Goal: Check status: Check status

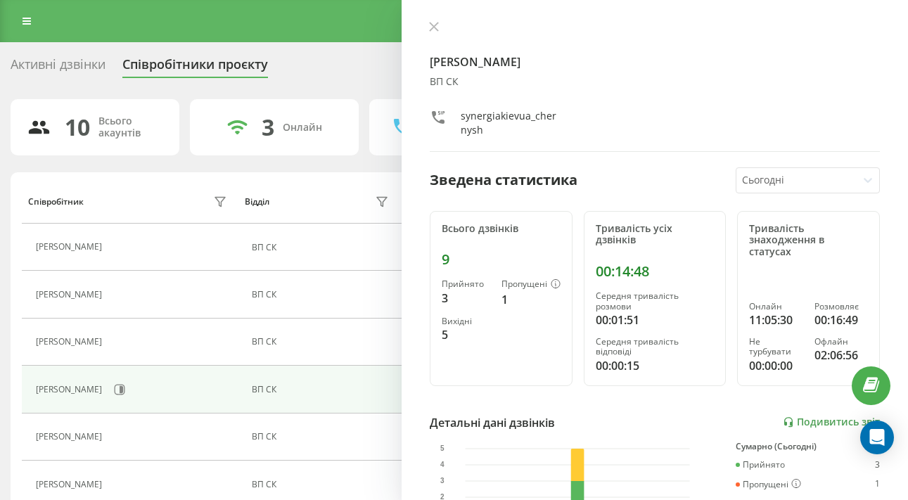
scroll to position [271, 0]
click at [817, 416] on link "Подивитись звіт" at bounding box center [831, 422] width 97 height 12
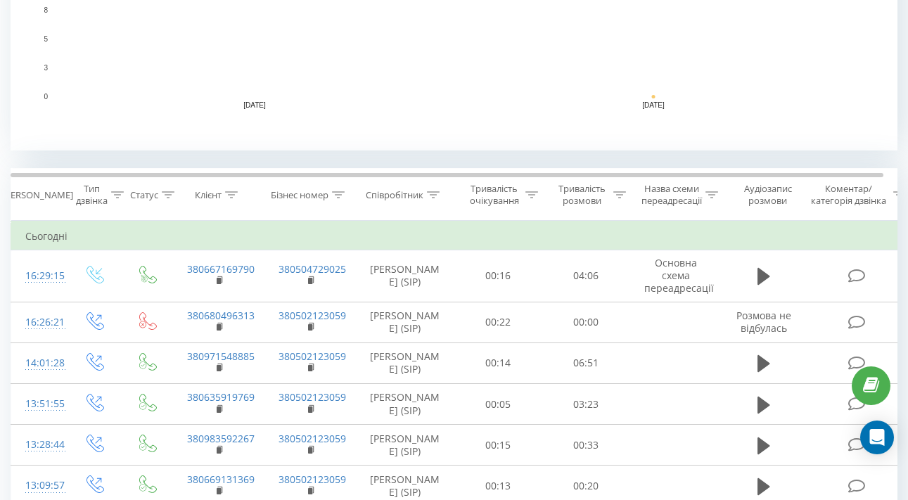
scroll to position [441, 0]
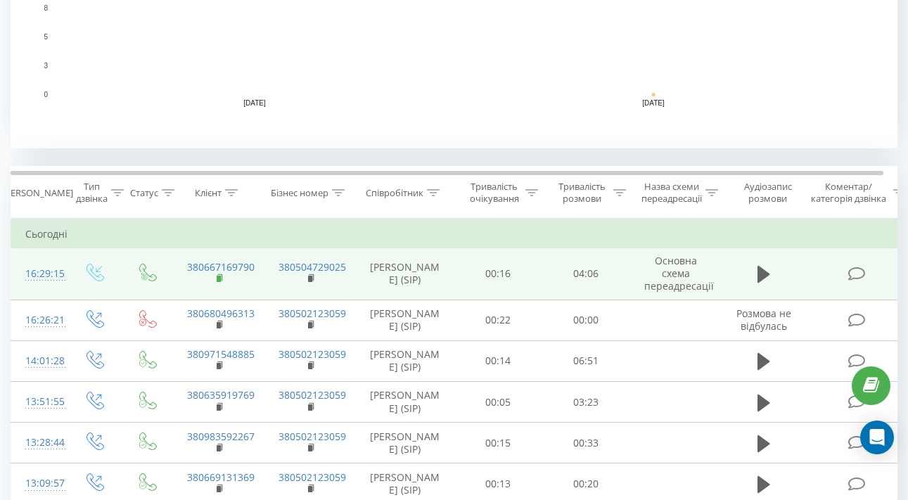
click at [217, 282] on rect at bounding box center [219, 279] width 4 height 6
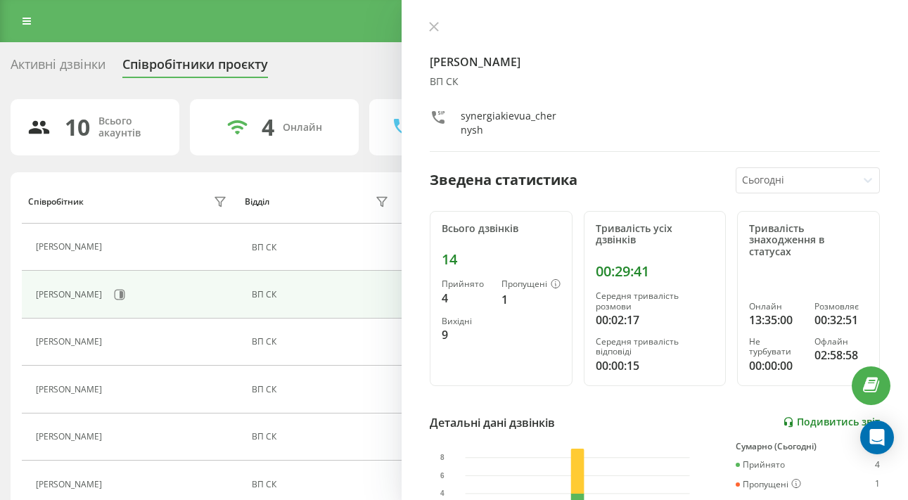
click at [825, 416] on link "Подивитись звіт" at bounding box center [831, 422] width 97 height 12
